Goal: Task Accomplishment & Management: Complete application form

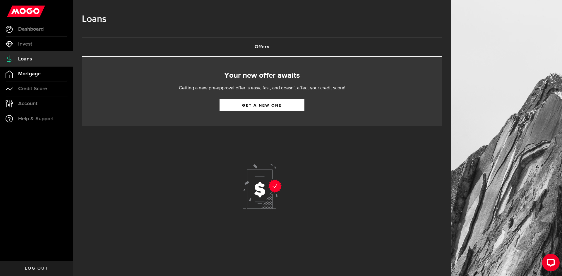
click at [29, 77] on link "Mortgage" at bounding box center [36, 74] width 73 height 15
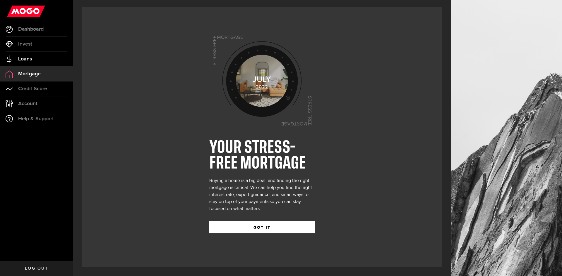
click at [31, 59] on span "Loans" at bounding box center [25, 58] width 14 height 5
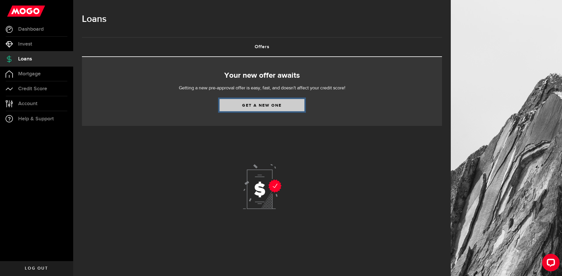
click at [241, 108] on link "Get a new one" at bounding box center [261, 105] width 85 height 12
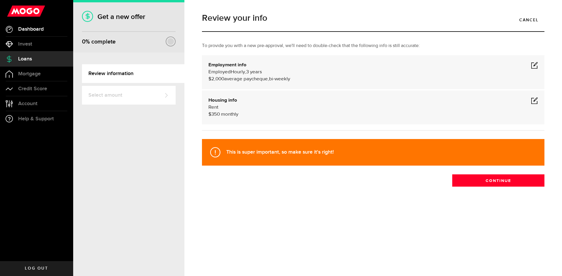
click at [42, 35] on link "Dashboard" at bounding box center [36, 29] width 73 height 15
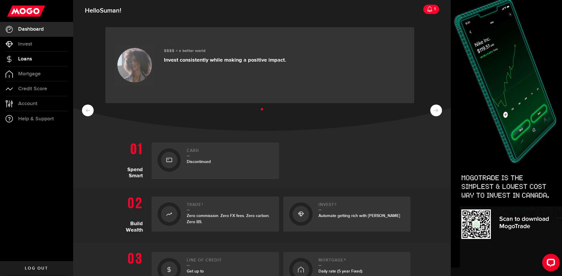
click at [35, 57] on link "Loans" at bounding box center [36, 59] width 73 height 15
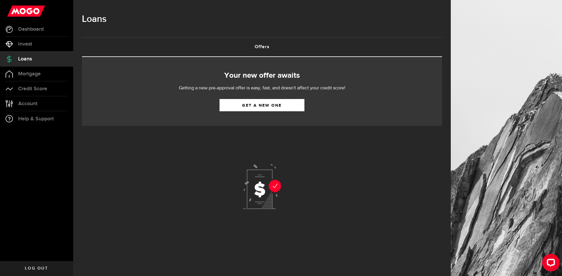
click at [262, 46] on link "Offers (requires attention)" at bounding box center [262, 47] width 360 height 19
click at [263, 101] on link "Get a new one" at bounding box center [261, 105] width 85 height 12
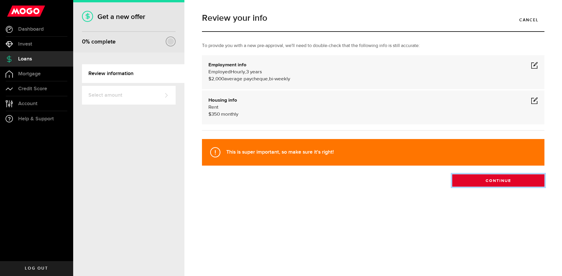
click at [491, 181] on button "Continue" at bounding box center [498, 181] width 92 height 12
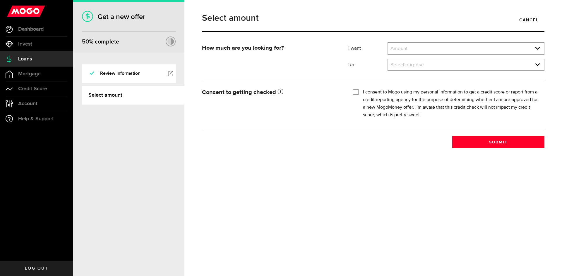
click at [408, 54] on div "Amount Amount $500 $1000 $2000 $3000 $4000 $5000 $6000 $7000 $8000 $9000 $10000…" at bounding box center [465, 48] width 157 height 12
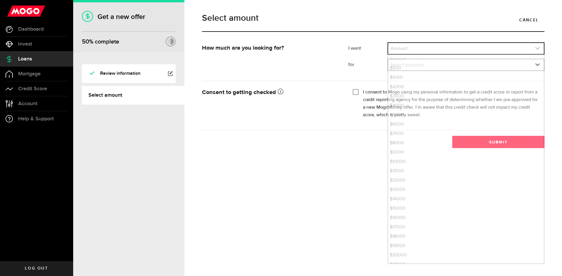
click at [414, 48] on link "expand select" at bounding box center [466, 48] width 156 height 11
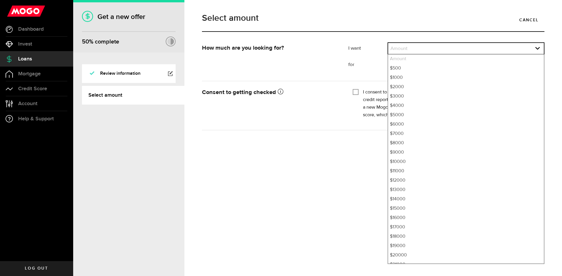
click at [325, 148] on div "Select amount Cancel How much are you looking for? I want Amount How much credi…" at bounding box center [372, 138] width 377 height 276
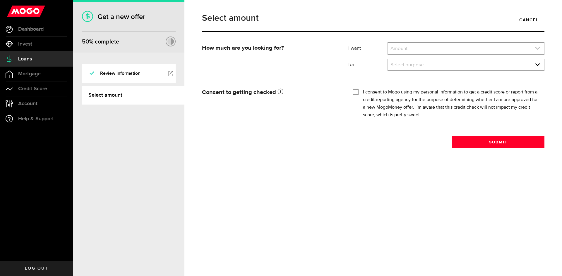
click at [414, 49] on link "expand select" at bounding box center [466, 48] width 156 height 11
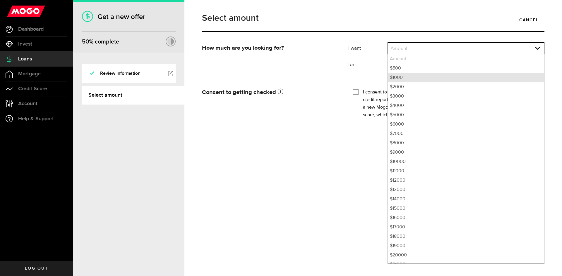
click at [397, 75] on li "$1000" at bounding box center [466, 77] width 156 height 9
select select "1000"
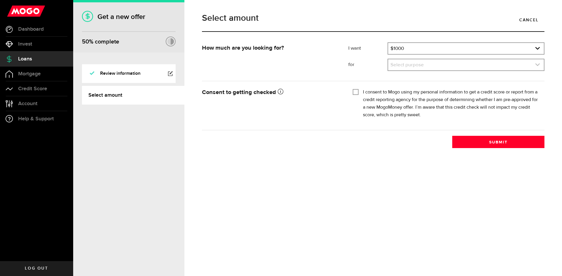
click at [408, 65] on link "expand select" at bounding box center [466, 64] width 156 height 11
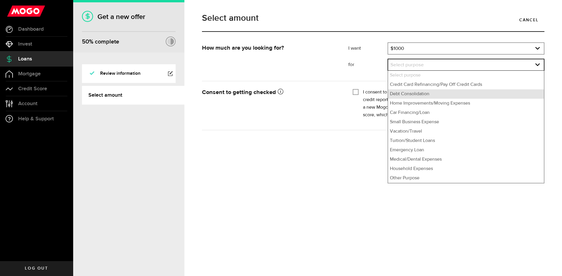
click at [411, 96] on li "Debt Consolidation" at bounding box center [466, 93] width 156 height 9
select select "Debt Consolidation"
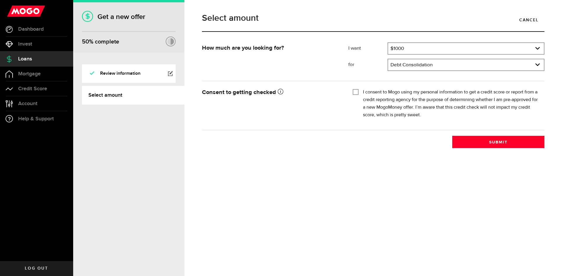
click at [354, 92] on input "I consent to Mogo using my personal information to get a credit score or report…" at bounding box center [355, 92] width 6 height 6
checkbox input "true"
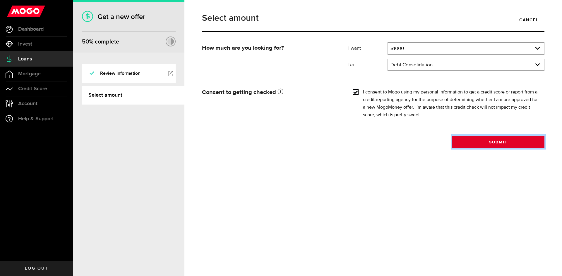
click at [457, 147] on button "Submit" at bounding box center [498, 142] width 92 height 12
